Goal: Transaction & Acquisition: Subscribe to service/newsletter

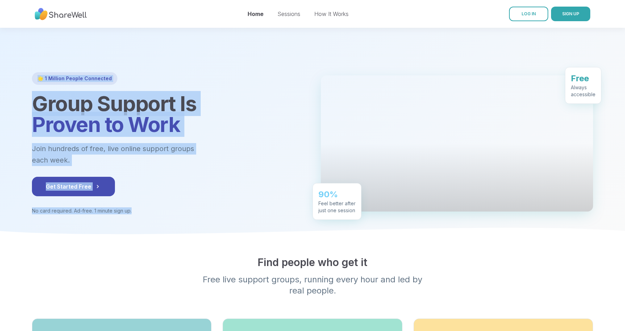
drag, startPoint x: 249, startPoint y: 223, endPoint x: 20, endPoint y: 94, distance: 263.8
click at [20, 94] on section "🌟 1 Million People Connected Group Support Is Proven to Work Join hundreds of f…" at bounding box center [312, 135] width 625 height 214
click at [20, 94] on div at bounding box center [312, 135] width 625 height 214
drag, startPoint x: 21, startPoint y: 83, endPoint x: 176, endPoint y: 225, distance: 210.2
click at [176, 225] on div at bounding box center [312, 135] width 625 height 214
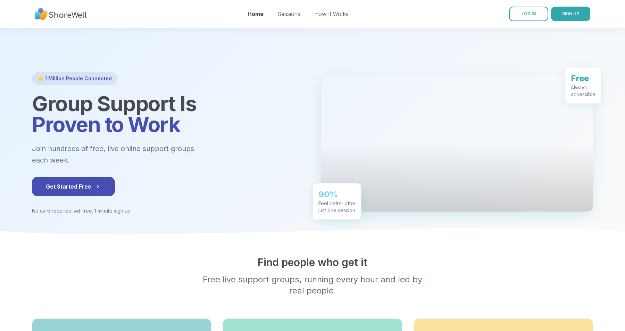
click at [176, 225] on div at bounding box center [312, 135] width 625 height 214
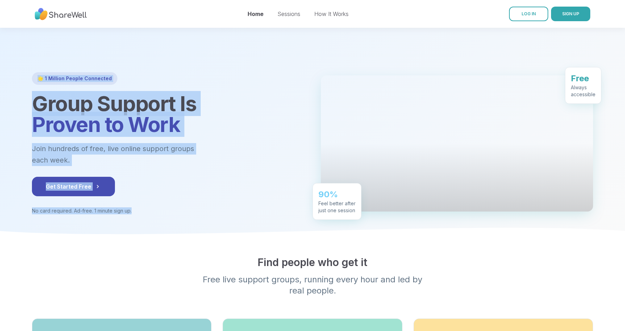
drag, startPoint x: 202, startPoint y: 225, endPoint x: 28, endPoint y: 84, distance: 224.1
click at [28, 84] on div "🌟 1 Million People Connected Group Support Is Proven to Work Join hundreds of f…" at bounding box center [312, 143] width 583 height 142
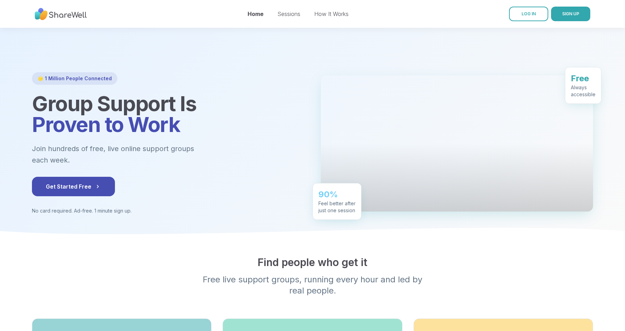
click at [28, 84] on div "🌟 1 Million People Connected Group Support Is Proven to Work Join hundreds of f…" at bounding box center [312, 143] width 583 height 142
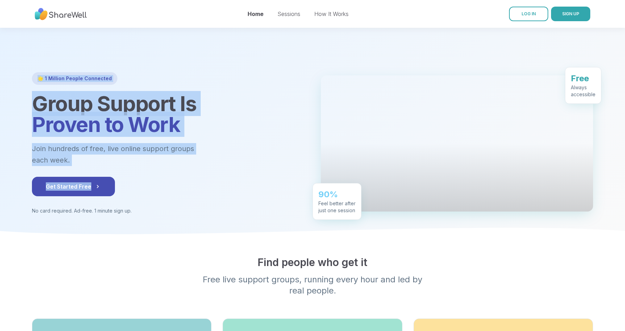
drag, startPoint x: 14, startPoint y: 84, endPoint x: 169, endPoint y: 189, distance: 187.2
click at [169, 189] on section "🌟 1 Million People Connected Group Support Is Proven to Work Join hundreds of f…" at bounding box center [312, 135] width 625 height 214
click at [169, 189] on div "Get Started Free" at bounding box center [168, 186] width 272 height 19
drag, startPoint x: 169, startPoint y: 209, endPoint x: 29, endPoint y: 96, distance: 179.9
click at [29, 96] on div "🌟 1 Million People Connected Group Support Is Proven to Work Join hundreds of f…" at bounding box center [312, 143] width 583 height 142
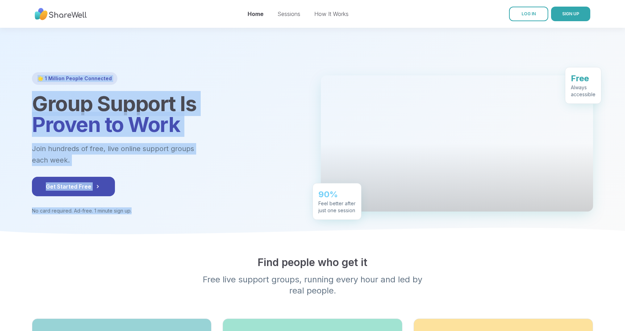
click at [29, 96] on div "🌟 1 Million People Connected Group Support Is Proven to Work Join hundreds of f…" at bounding box center [312, 143] width 583 height 142
drag, startPoint x: 23, startPoint y: 94, endPoint x: 147, endPoint y: 222, distance: 178.1
click at [147, 214] on div "🌟 1 Million People Connected Group Support Is Proven to Work Join hundreds of f…" at bounding box center [312, 143] width 583 height 142
click at [147, 214] on div "🌟 1 Million People Connected Group Support Is Proven to Work Join hundreds of f…" at bounding box center [312, 143] width 561 height 142
drag, startPoint x: 156, startPoint y: 221, endPoint x: 18, endPoint y: 101, distance: 183.4
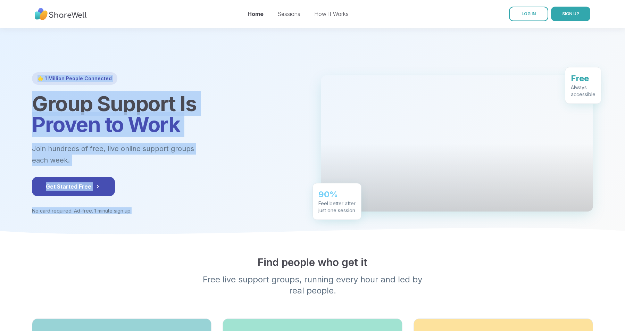
click at [18, 101] on section "🌟 1 Million People Connected Group Support Is Proven to Work Join hundreds of f…" at bounding box center [312, 135] width 625 height 214
click at [18, 101] on div at bounding box center [312, 135] width 625 height 214
drag, startPoint x: 18, startPoint y: 90, endPoint x: 145, endPoint y: 209, distance: 174.3
click at [145, 209] on section "🌟 1 Million People Connected Group Support Is Proven to Work Join hundreds of f…" at bounding box center [312, 135] width 625 height 214
click at [145, 209] on p "No card required. Ad-free. 1 minute sign up." at bounding box center [168, 210] width 272 height 7
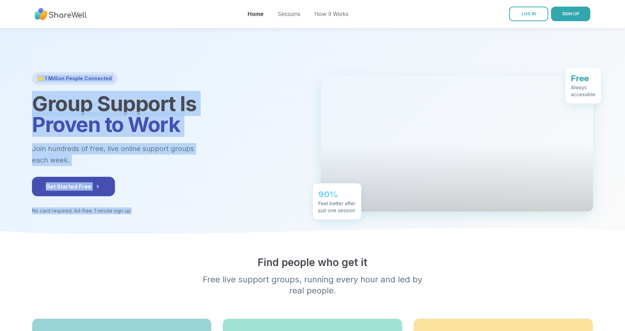
drag, startPoint x: 168, startPoint y: 222, endPoint x: 24, endPoint y: 91, distance: 194.8
click at [24, 91] on div "🌟 1 Million People Connected Group Support Is Proven to Work Join hundreds of f…" at bounding box center [312, 143] width 583 height 142
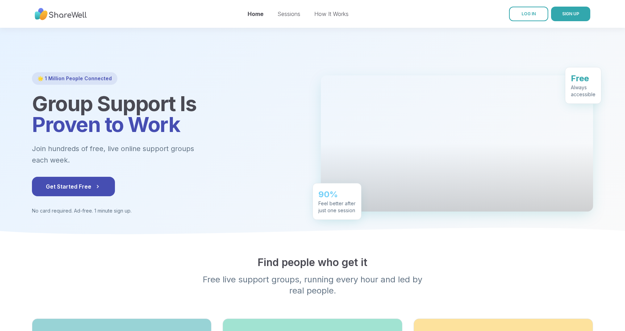
click at [24, 91] on div "🌟 1 Million People Connected Group Support Is Proven to Work Join hundreds of f…" at bounding box center [312, 143] width 583 height 142
